Goal: Transaction & Acquisition: Purchase product/service

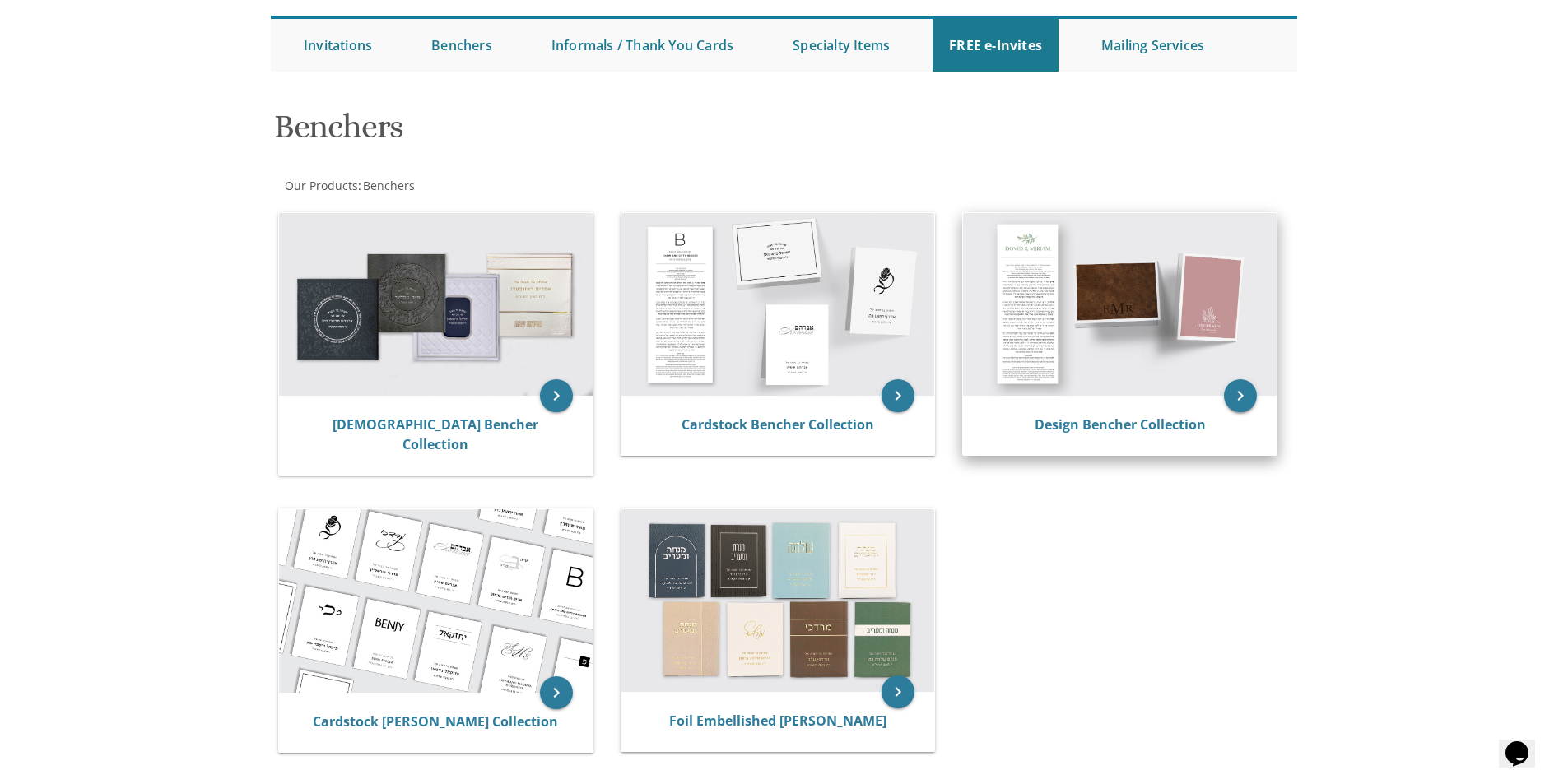
scroll to position [164, 0]
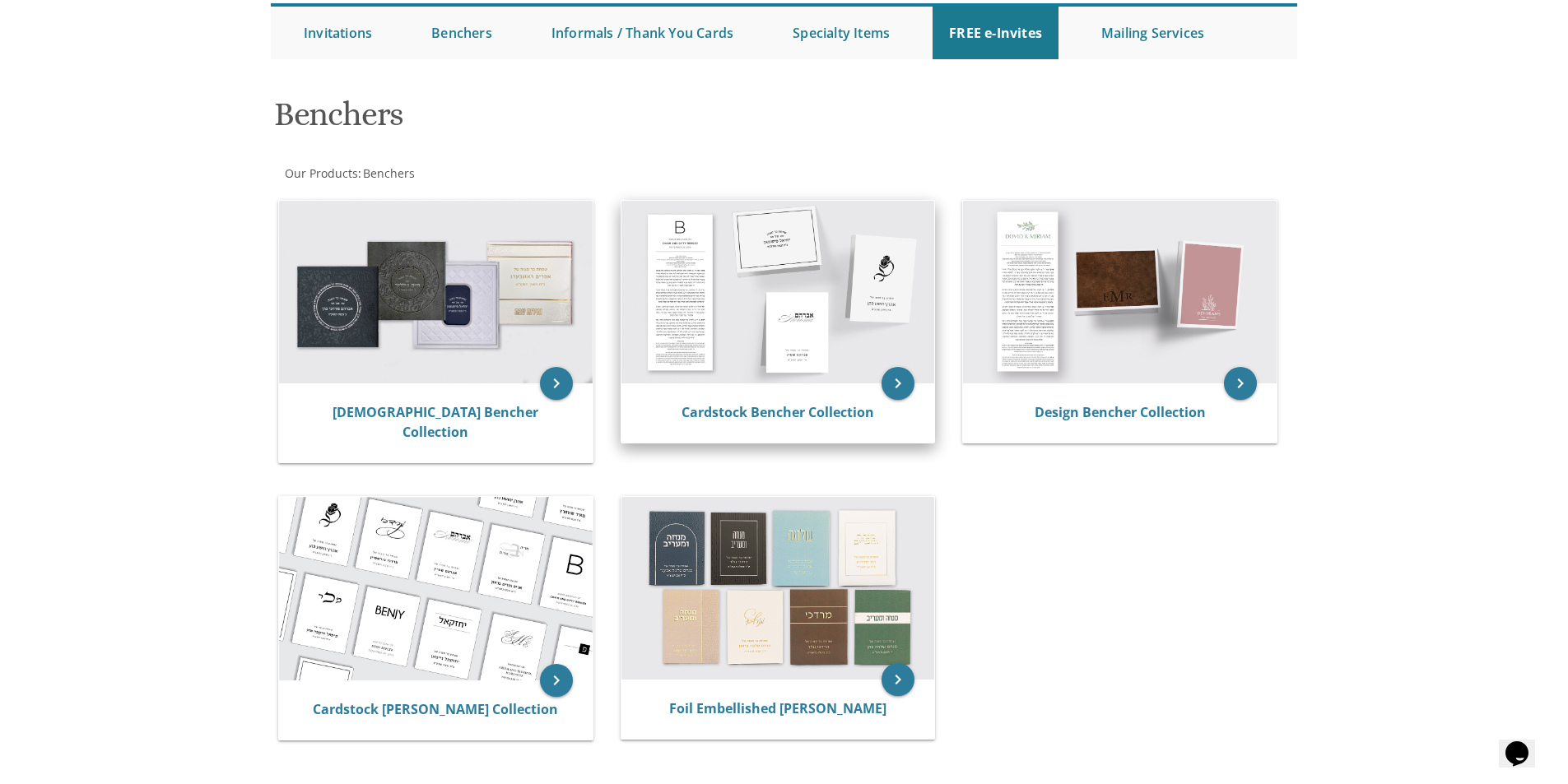
click at [869, 397] on div "Cardstock Bencher Collection" at bounding box center [779, 413] width 313 height 59
click at [897, 380] on icon "keyboard_arrow_right" at bounding box center [897, 383] width 33 height 33
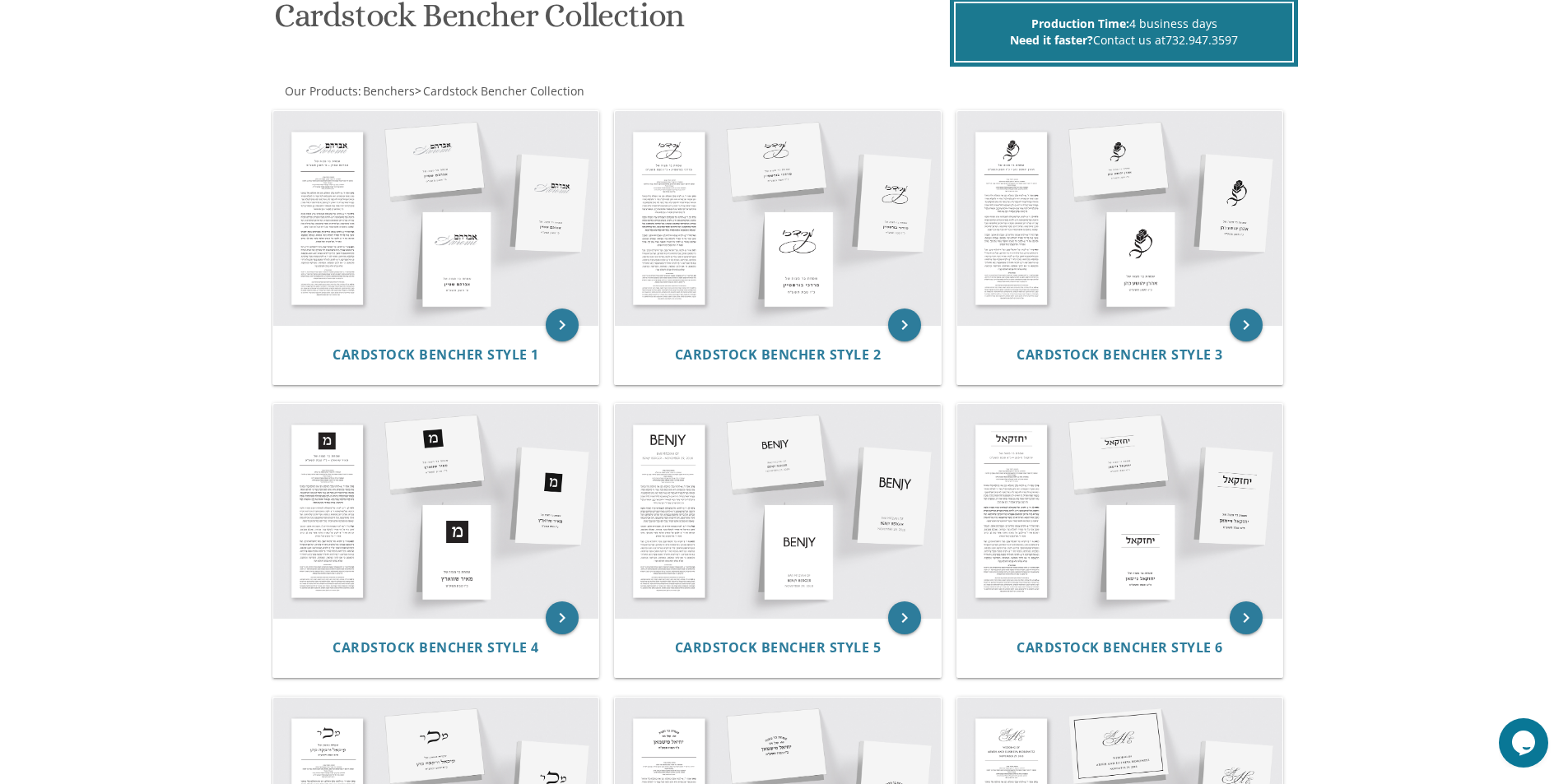
scroll to position [329, 0]
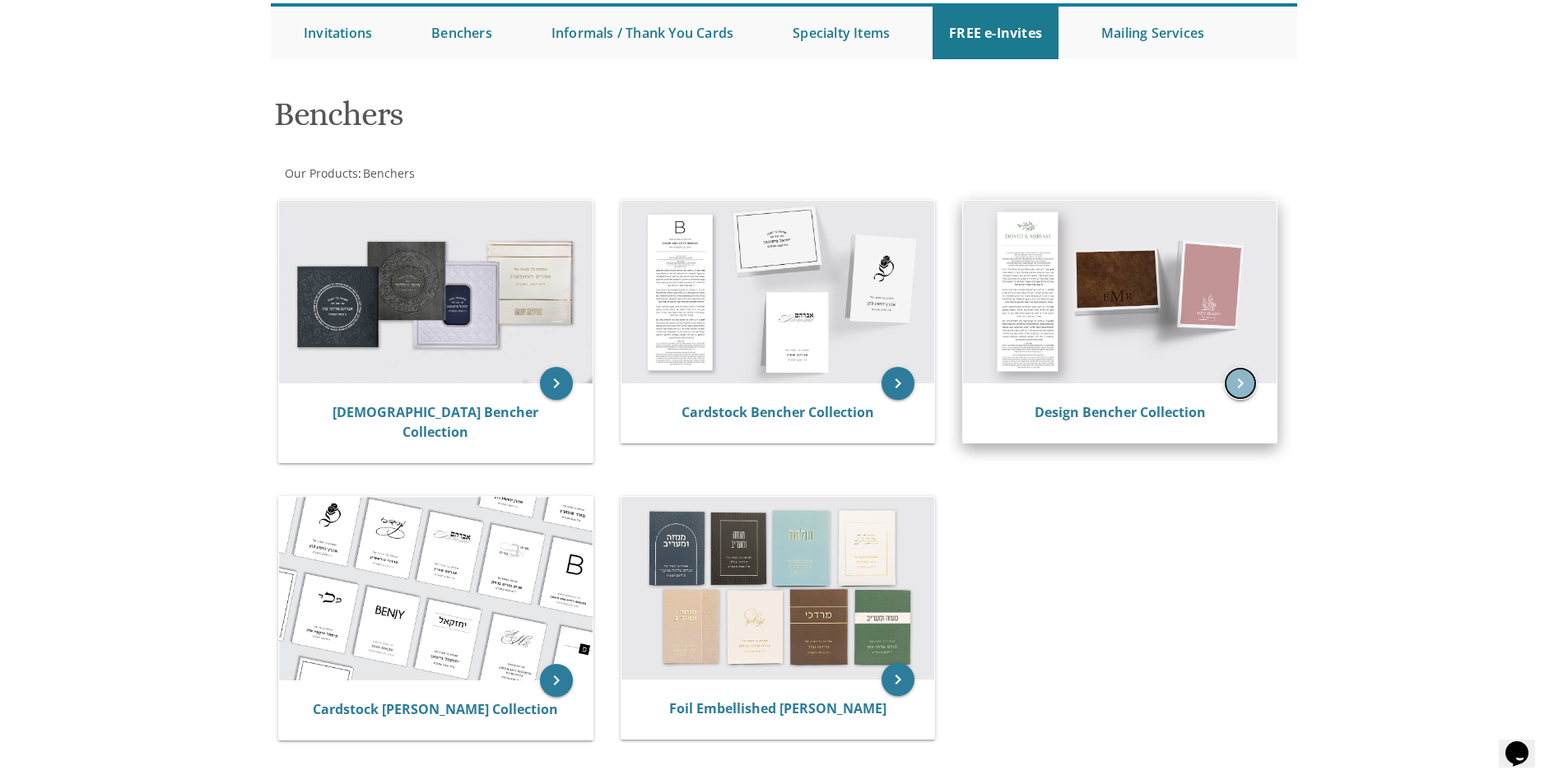
click at [1241, 379] on icon "keyboard_arrow_right" at bounding box center [1240, 383] width 33 height 33
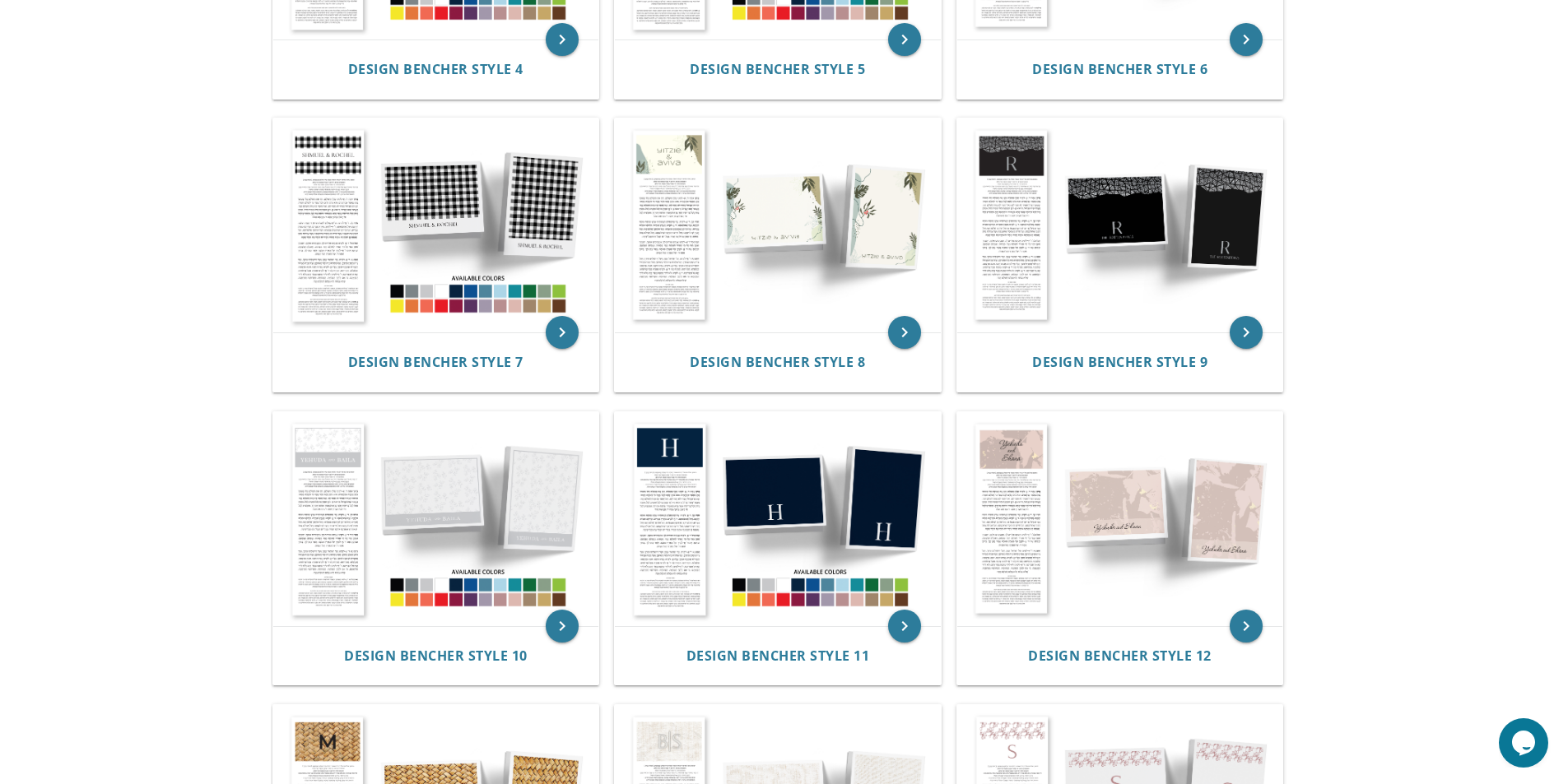
scroll to position [740, 0]
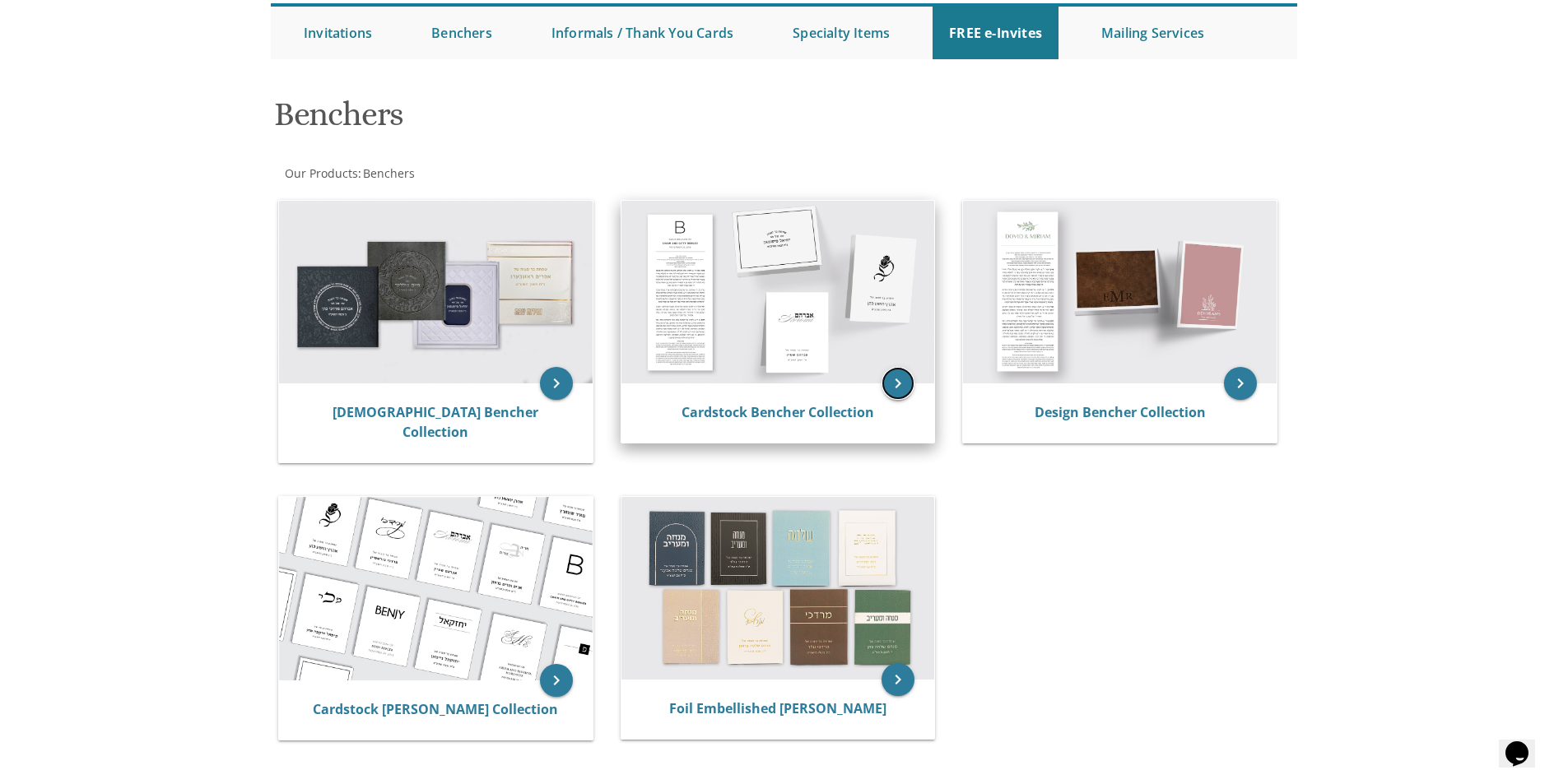
click at [888, 381] on icon "keyboard_arrow_right" at bounding box center [897, 383] width 33 height 33
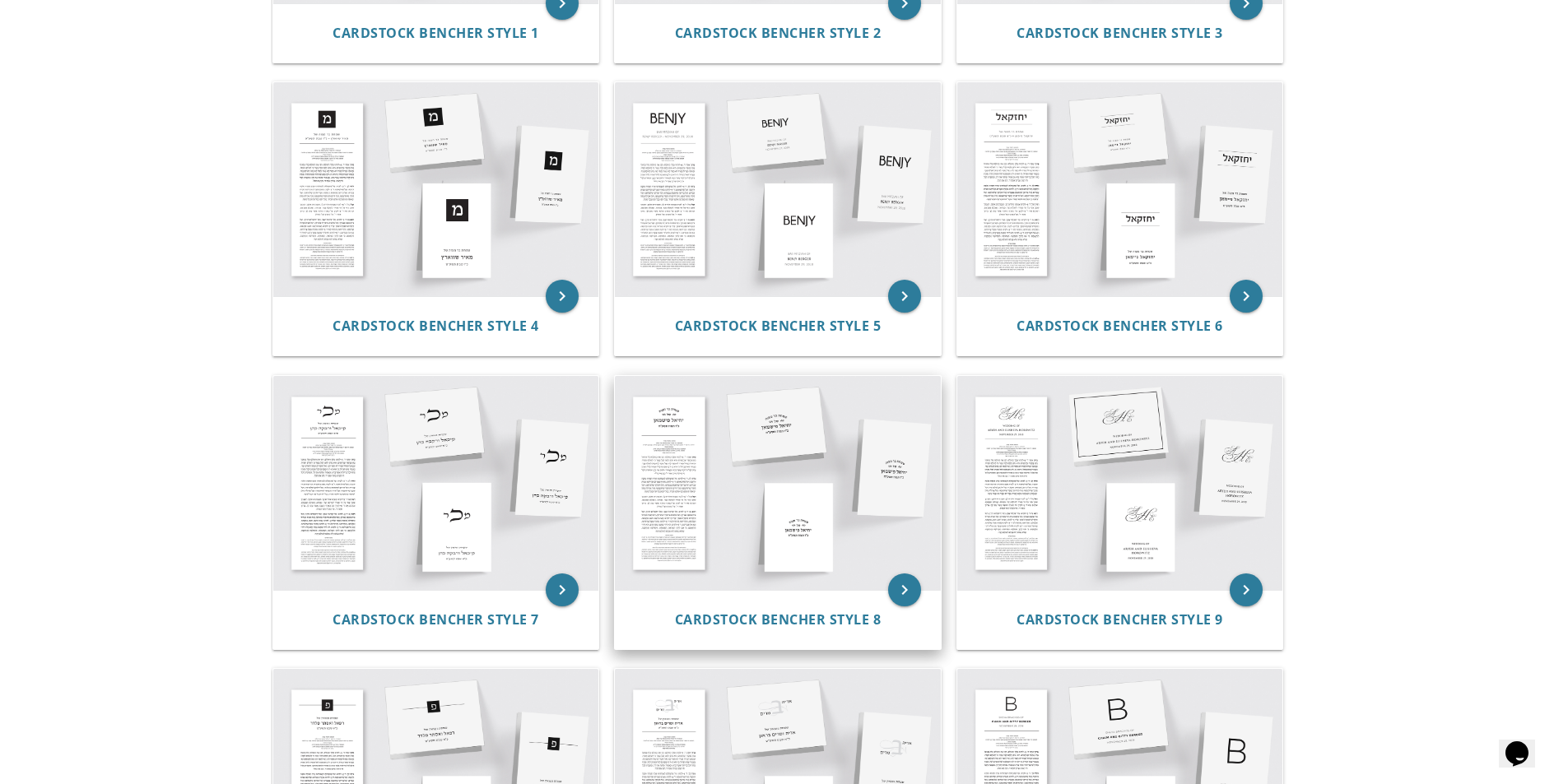
scroll to position [576, 0]
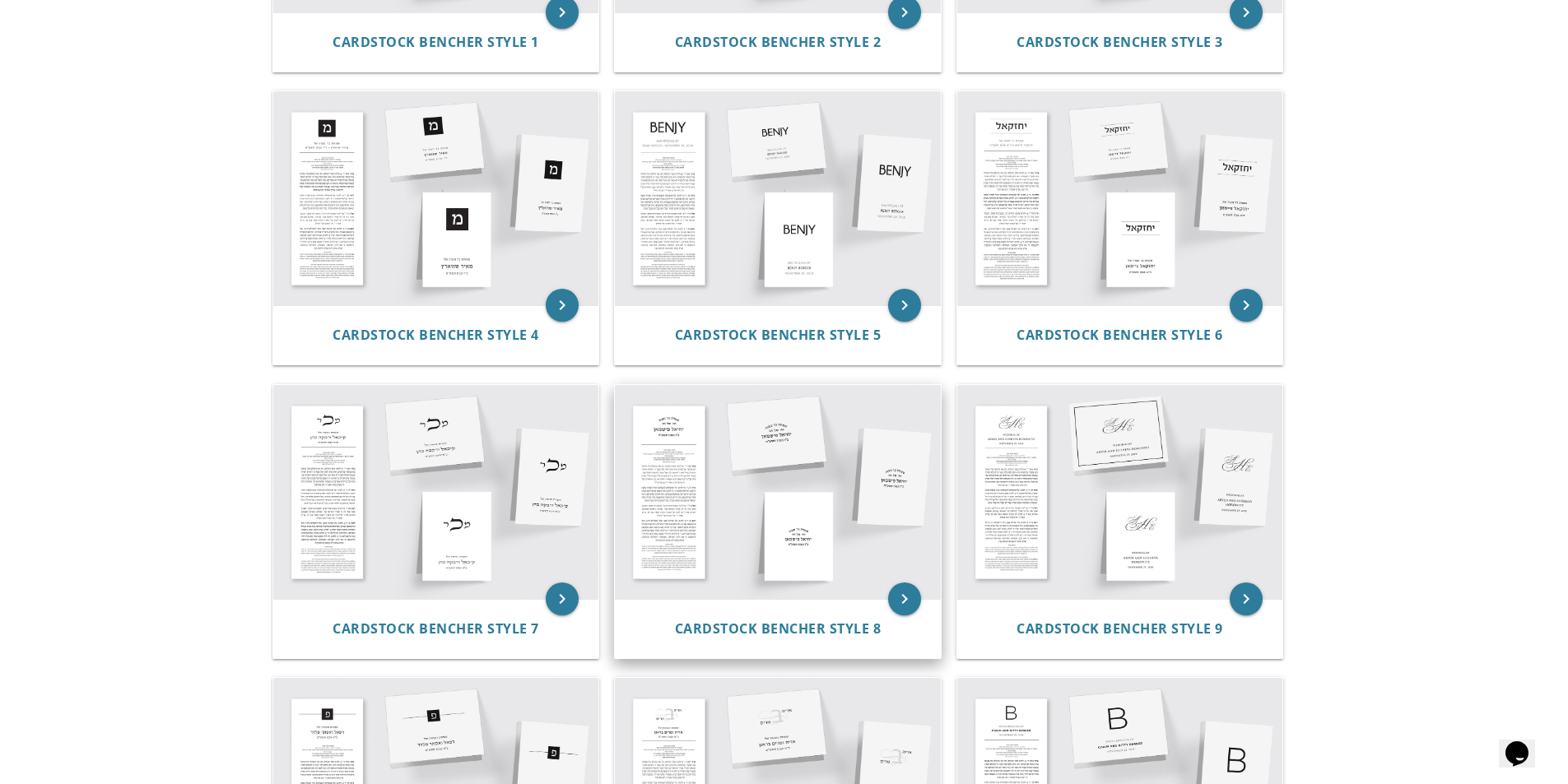
click at [806, 525] on img at bounding box center [778, 492] width 326 height 214
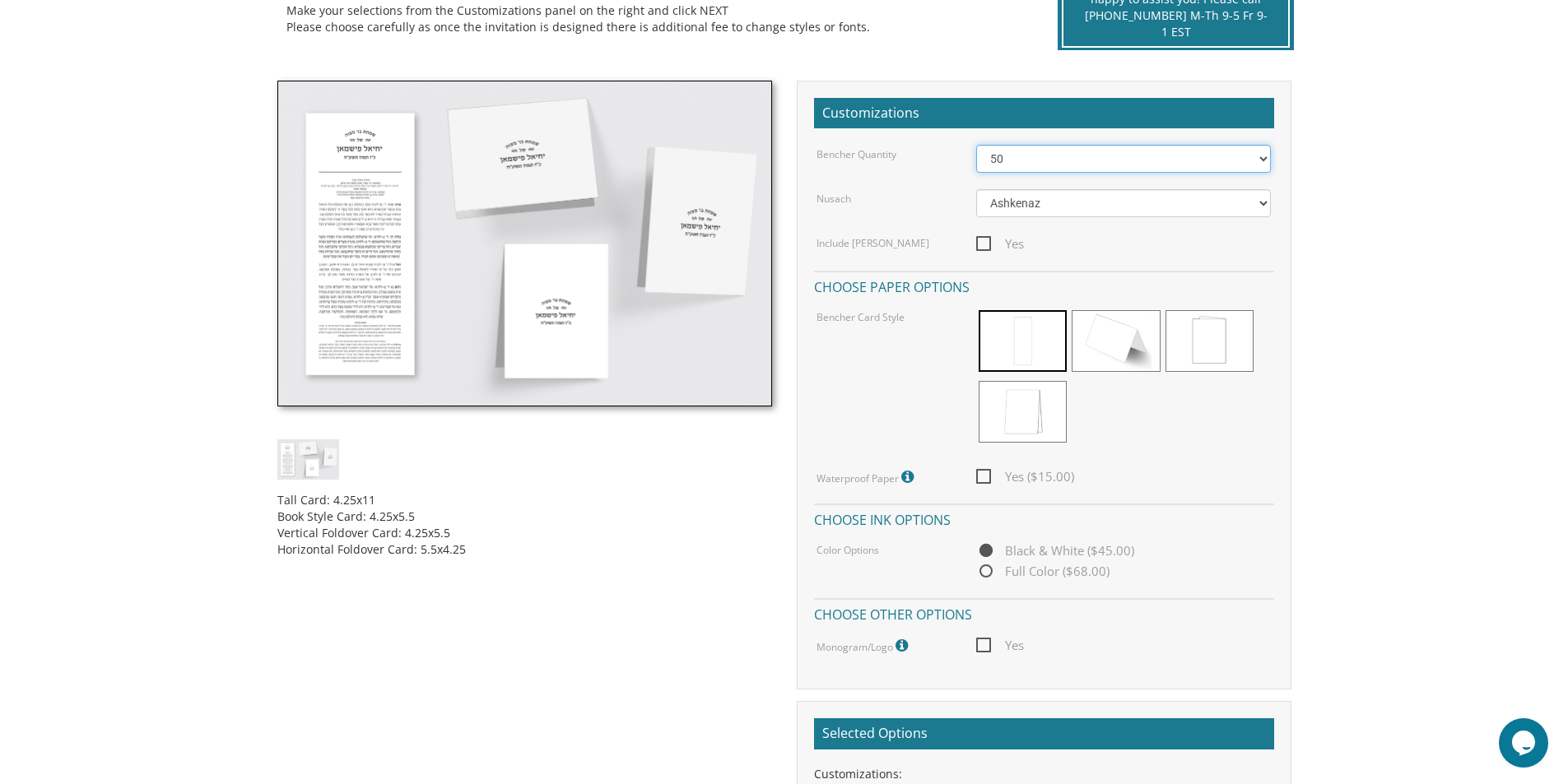
click at [1126, 163] on select "50 60 70 80 90 100 125 150 175 200 225 250 275 300 325 350 375 400 425 450 475 …" at bounding box center [1124, 158] width 295 height 28
select select "60"
click at [977, 145] on select "50 60 70 80 90 100 125 150 175 200 225 250 275 300 325 350 375 400 425 450 475 …" at bounding box center [1124, 158] width 295 height 28
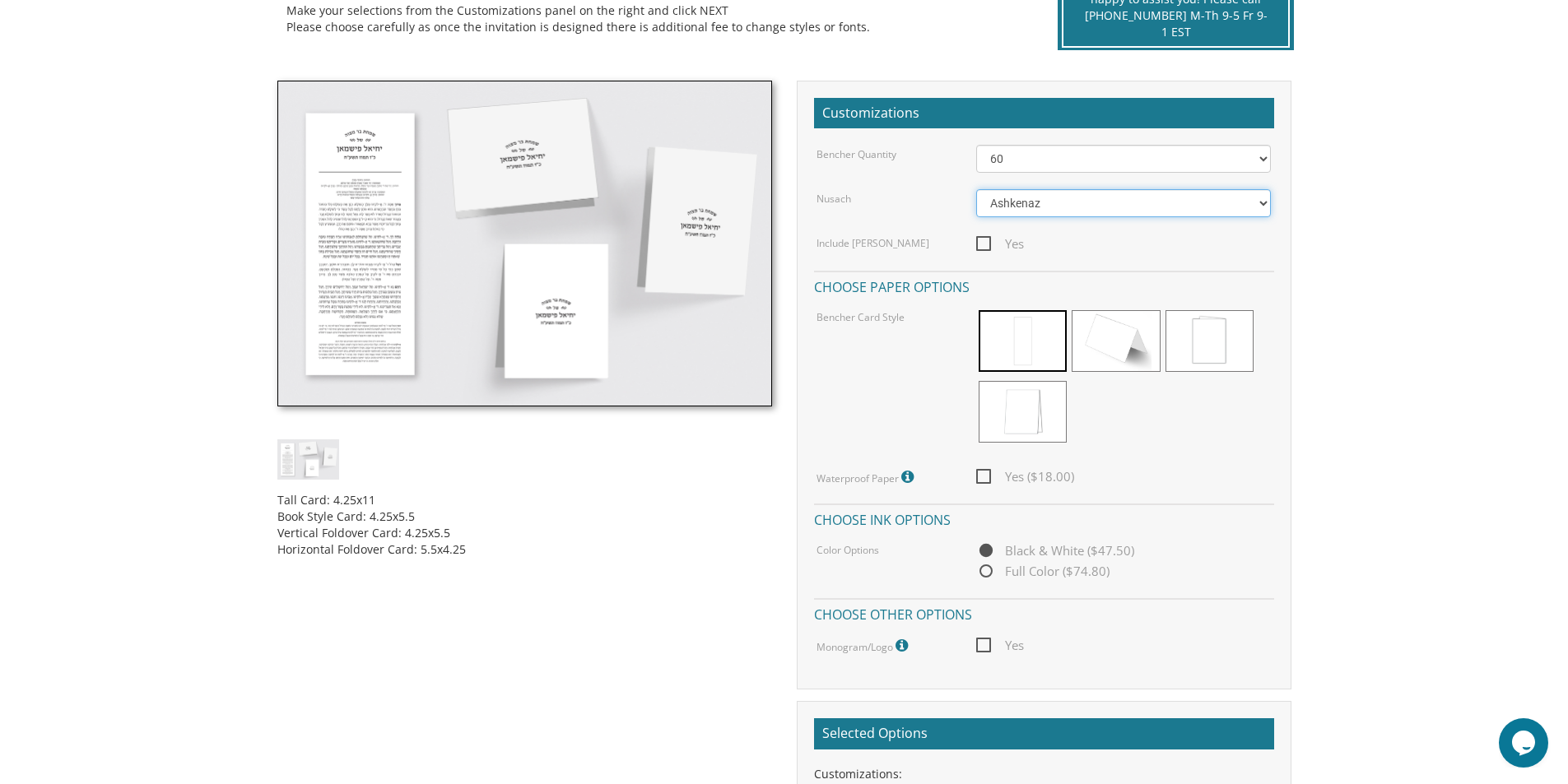
click at [1024, 207] on select "Ashkenaz [PERSON_NAME]" at bounding box center [1124, 203] width 295 height 28
click at [977, 189] on select "Ashkenaz [PERSON_NAME]" at bounding box center [1124, 203] width 295 height 28
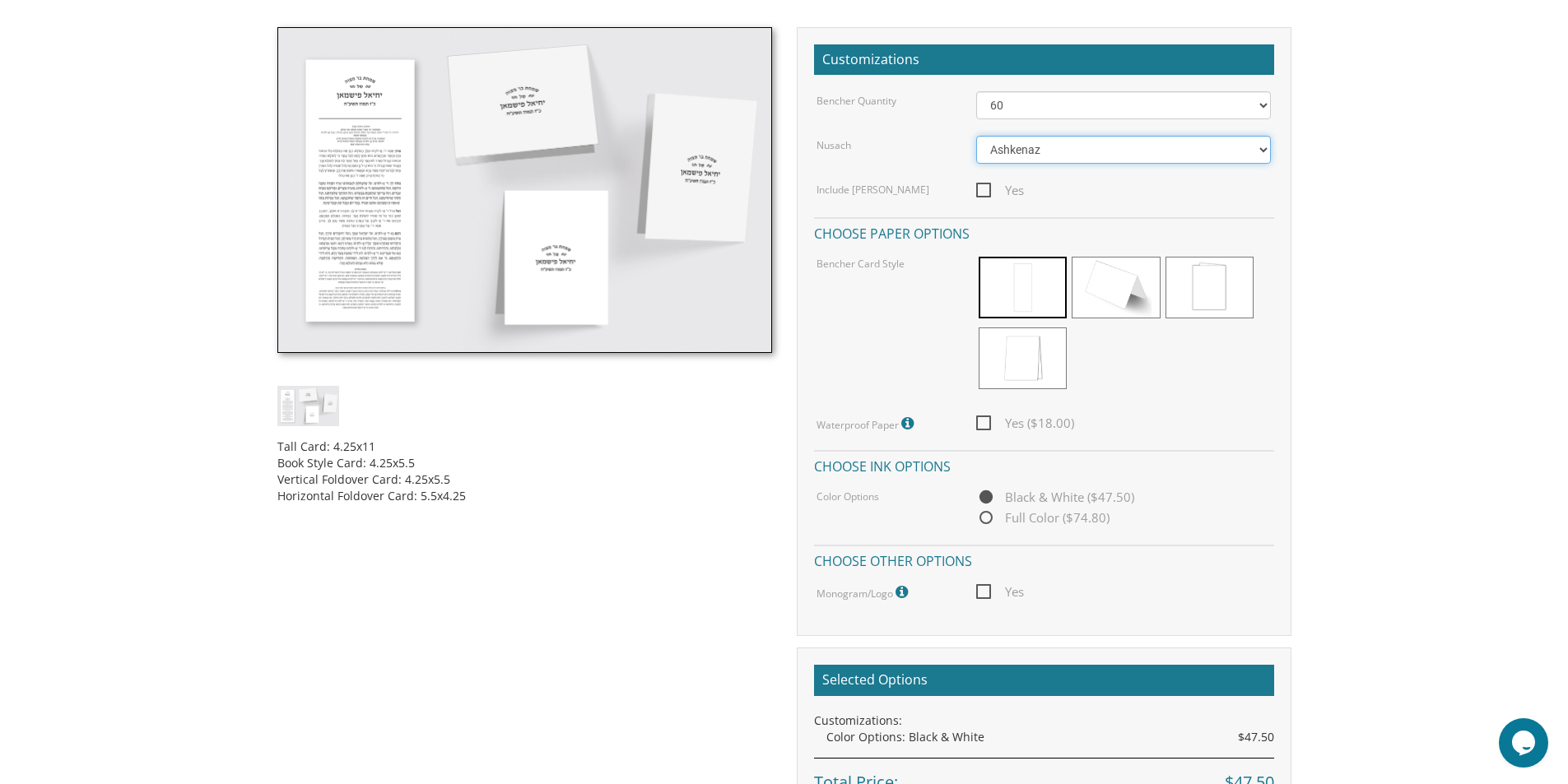
scroll to position [493, 0]
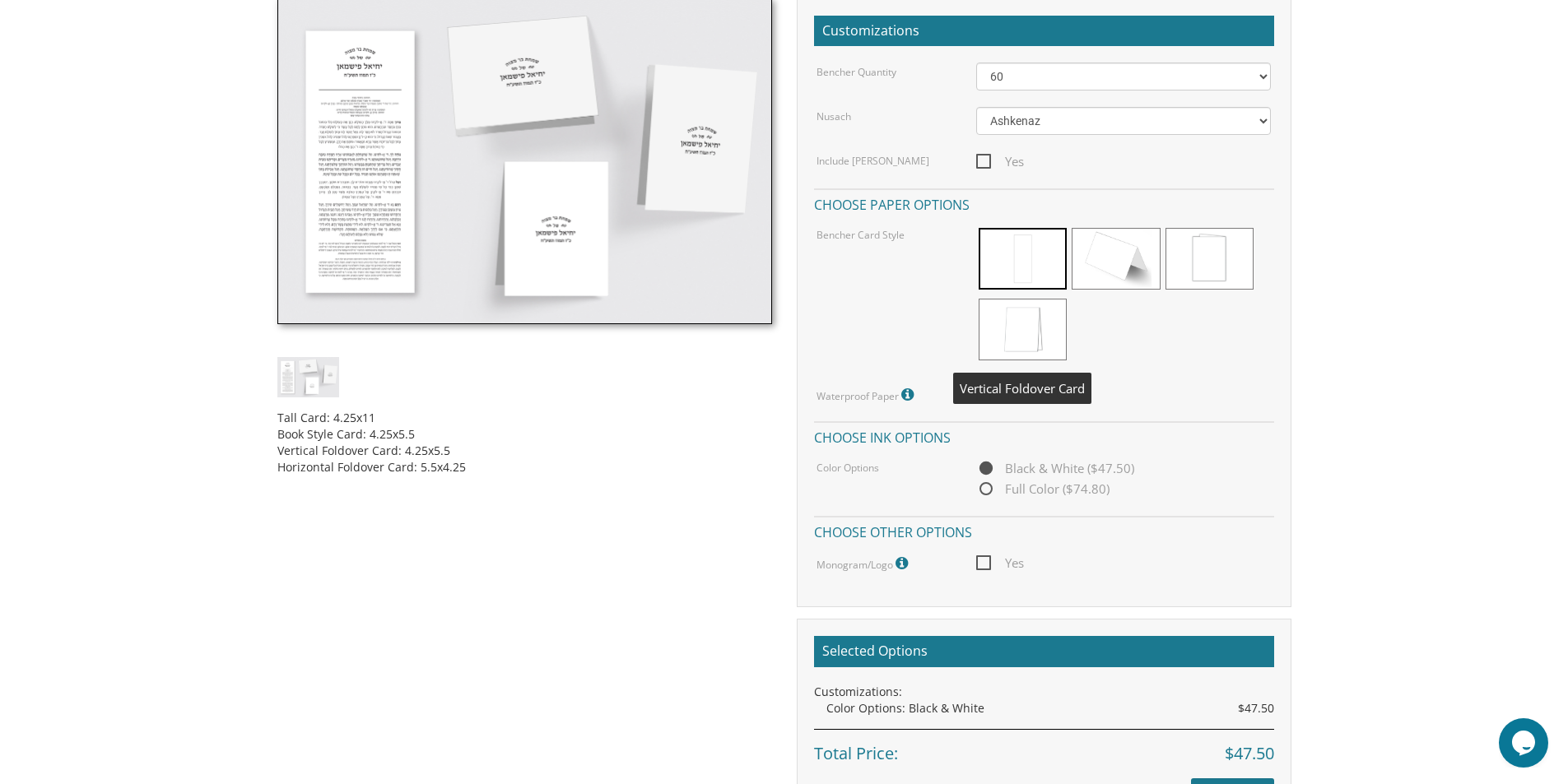
click at [1030, 323] on span at bounding box center [1023, 329] width 88 height 61
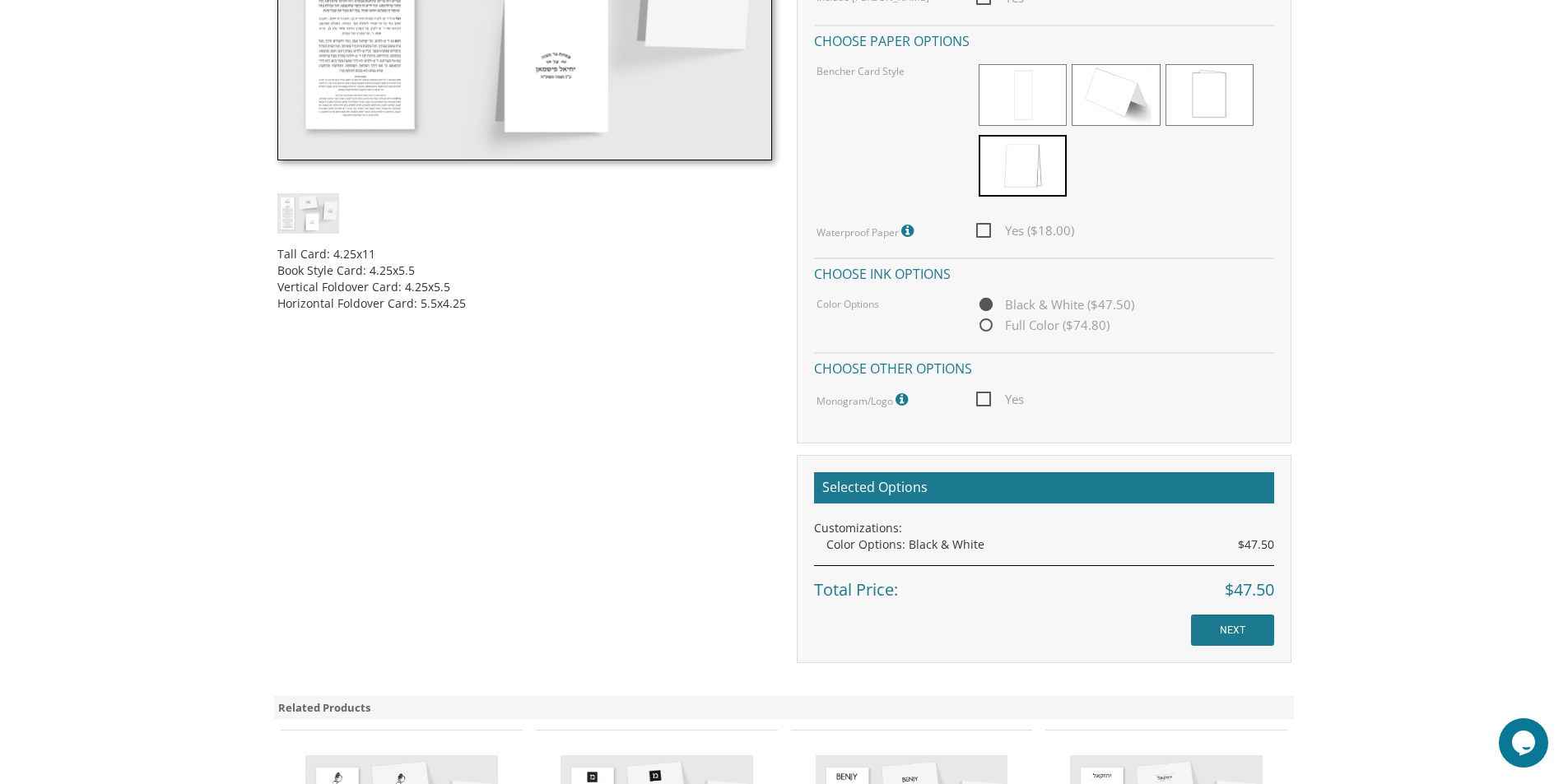
scroll to position [659, 0]
click at [1232, 627] on input "NEXT" at bounding box center [1233, 629] width 83 height 31
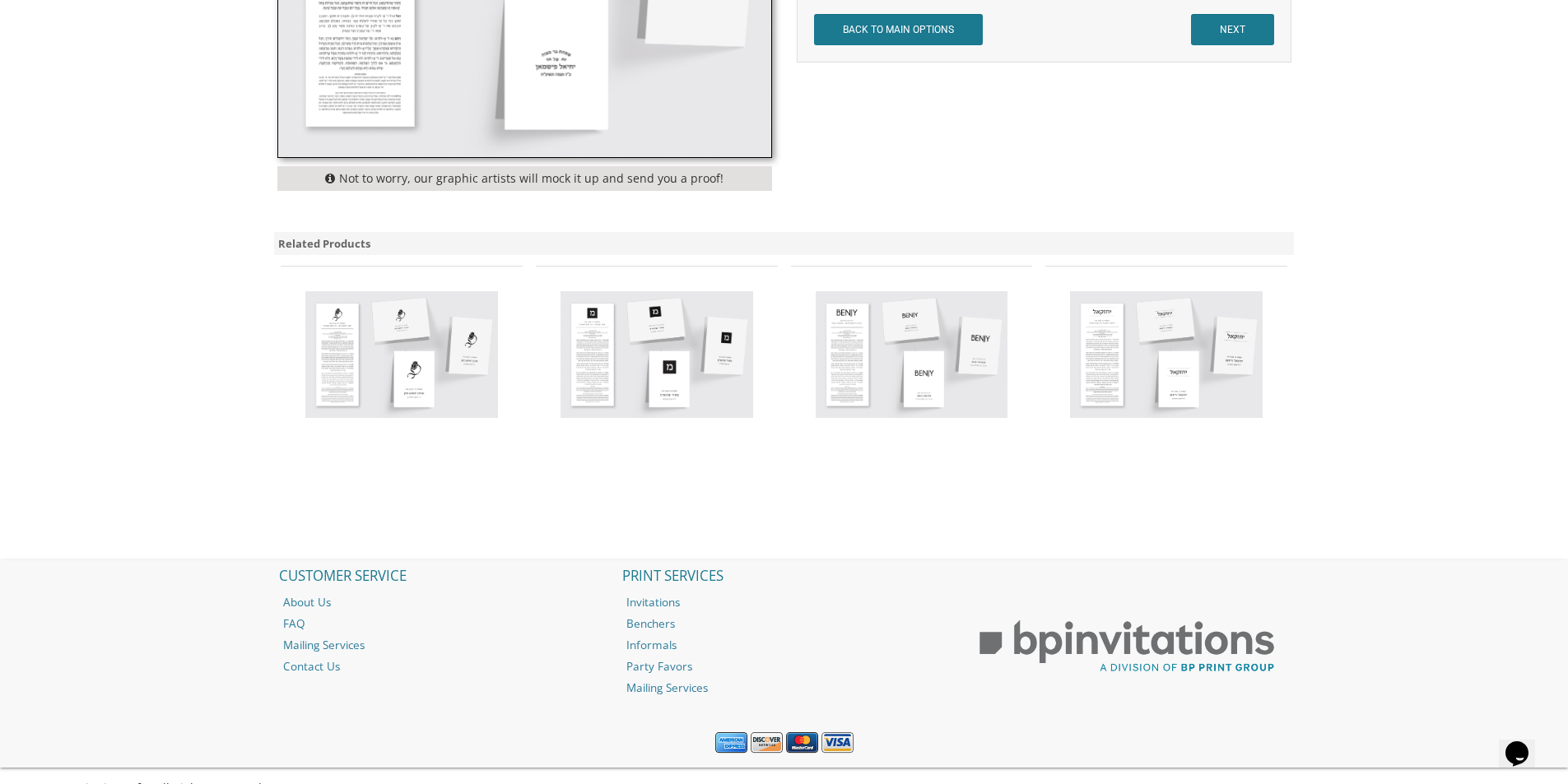
scroll to position [711, 0]
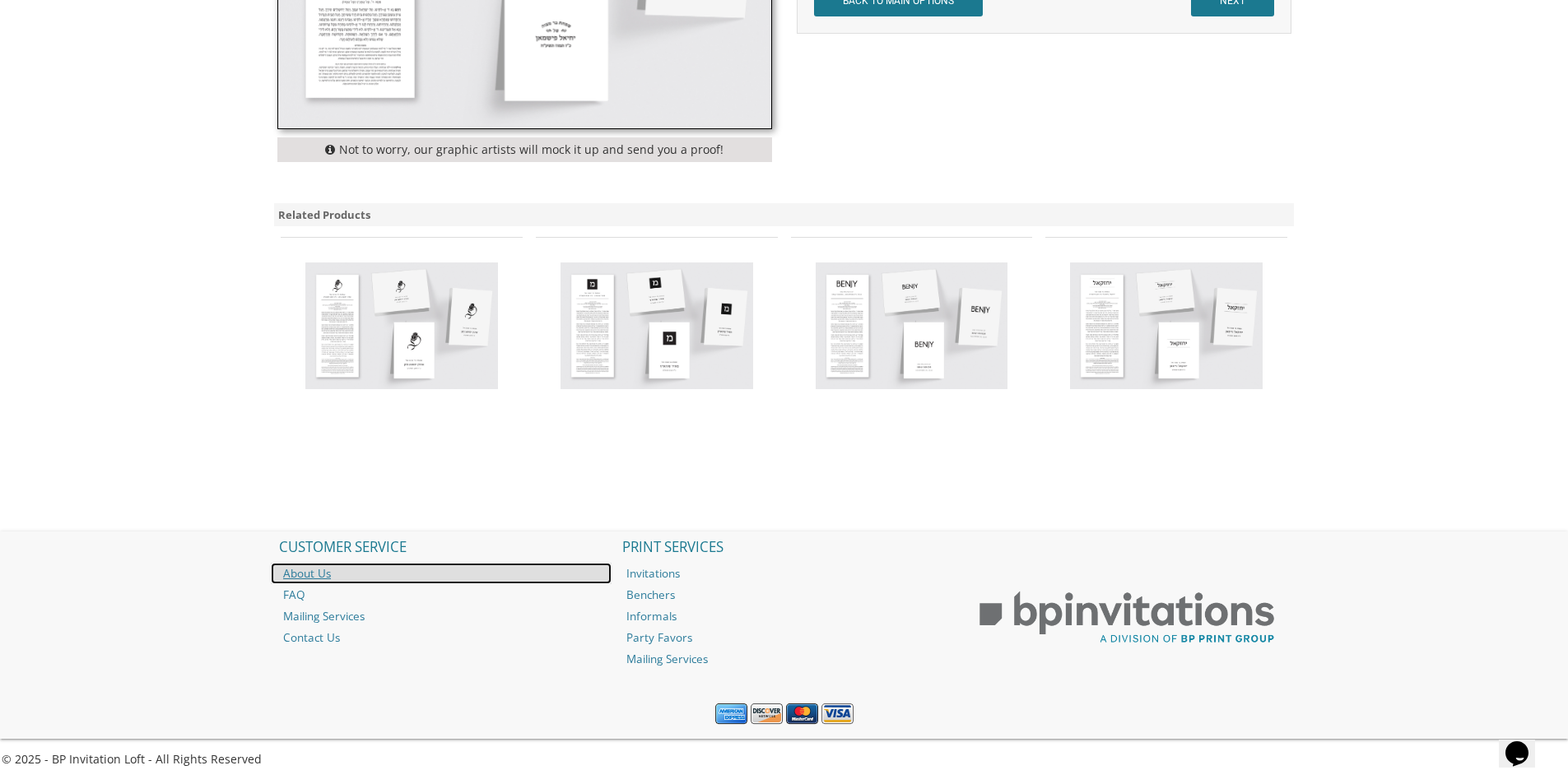
click at [298, 575] on link "About Us" at bounding box center [441, 573] width 340 height 21
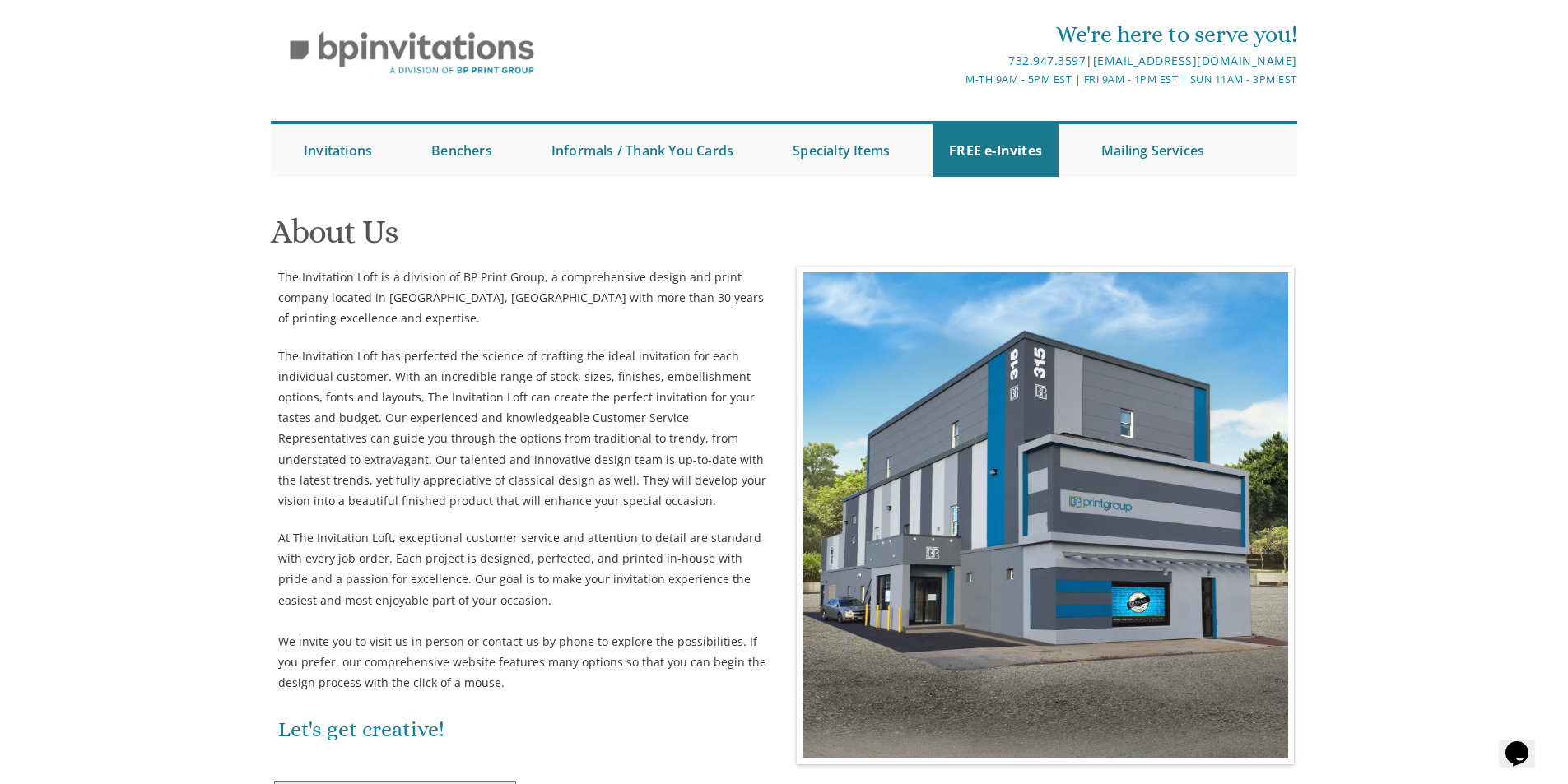
scroll to position [29, 0]
